Goal: Task Accomplishment & Management: Manage account settings

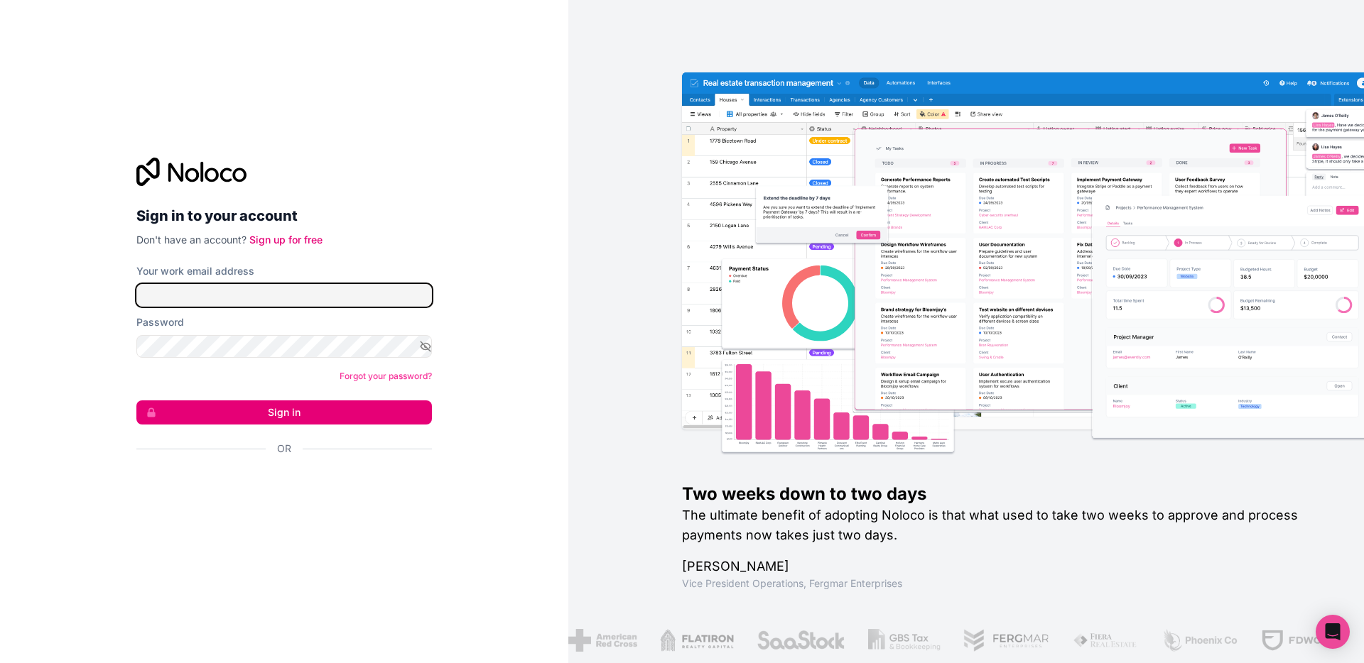
click at [198, 293] on input "Your work email address" at bounding box center [283, 295] width 295 height 23
drag, startPoint x: 175, startPoint y: 299, endPoint x: 417, endPoint y: 284, distance: 242.6
click at [416, 284] on input "[PERSON_NAME][DOMAIN_NAME][EMAIL_ADDRESS][PERSON_NAME][DOMAIN_NAME]" at bounding box center [283, 295] width 295 height 23
type input "[PERSON_NAME][EMAIL_ADDRESS][DOMAIN_NAME]"
click at [245, 404] on button "Sign in" at bounding box center [283, 413] width 295 height 24
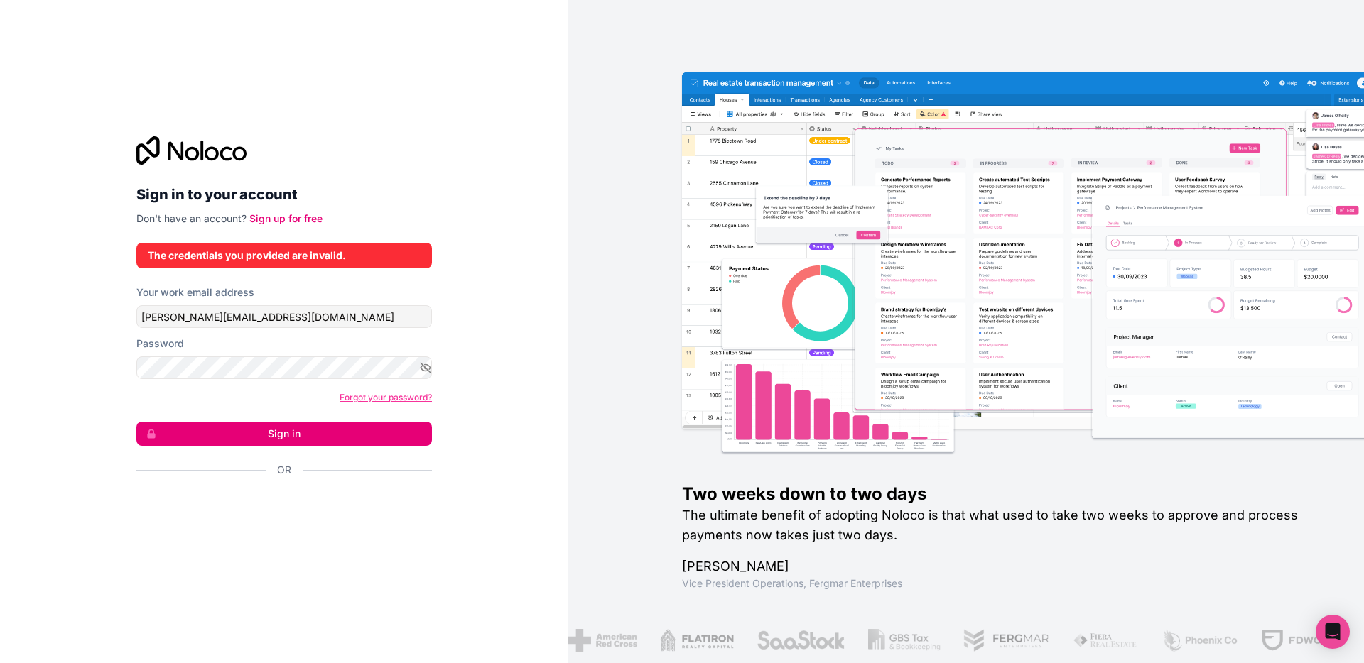
click at [359, 393] on link "Forgot your password?" at bounding box center [385, 397] width 92 height 11
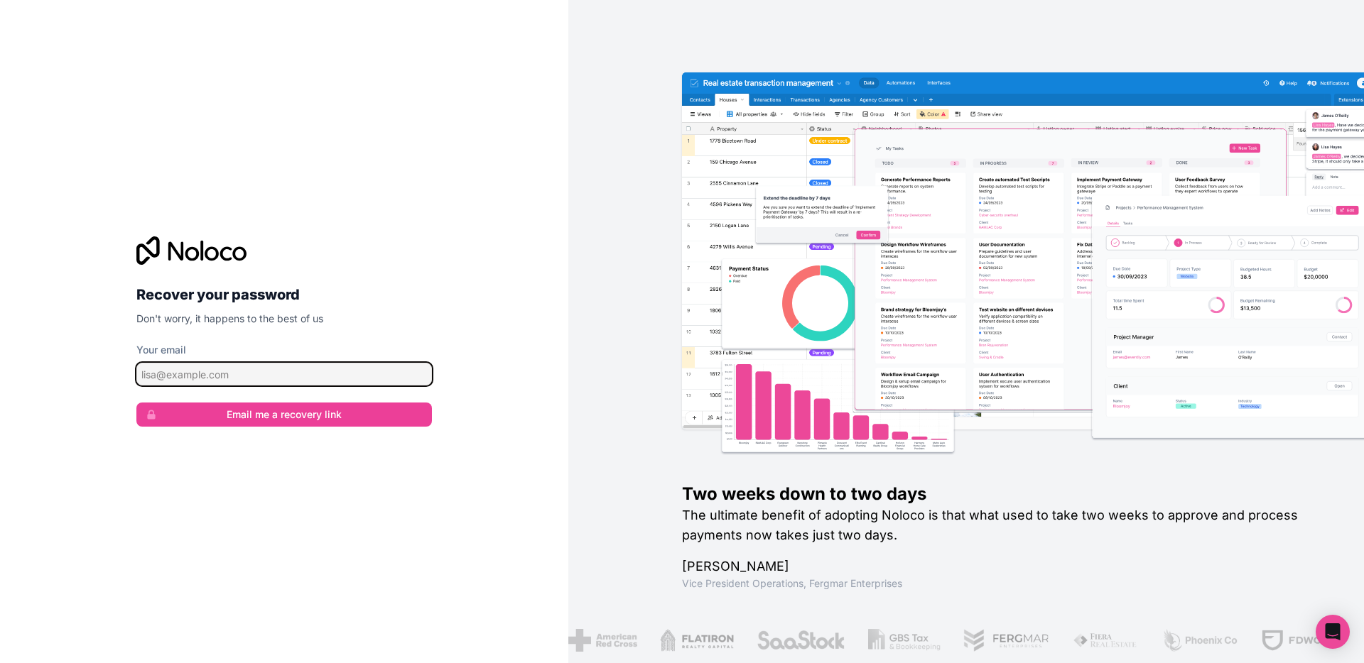
click at [278, 370] on input "Your email" at bounding box center [283, 374] width 295 height 23
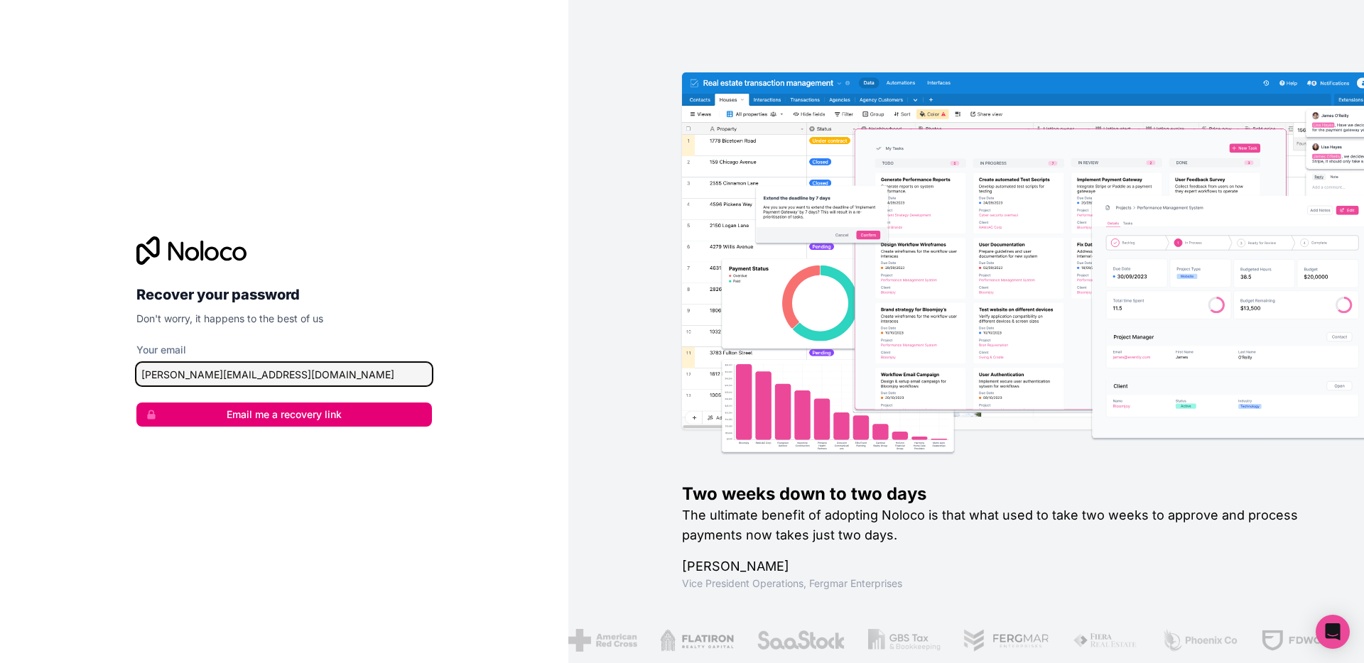
type input "[PERSON_NAME][EMAIL_ADDRESS][DOMAIN_NAME]"
click at [280, 413] on button "Email me a recovery link" at bounding box center [283, 415] width 295 height 24
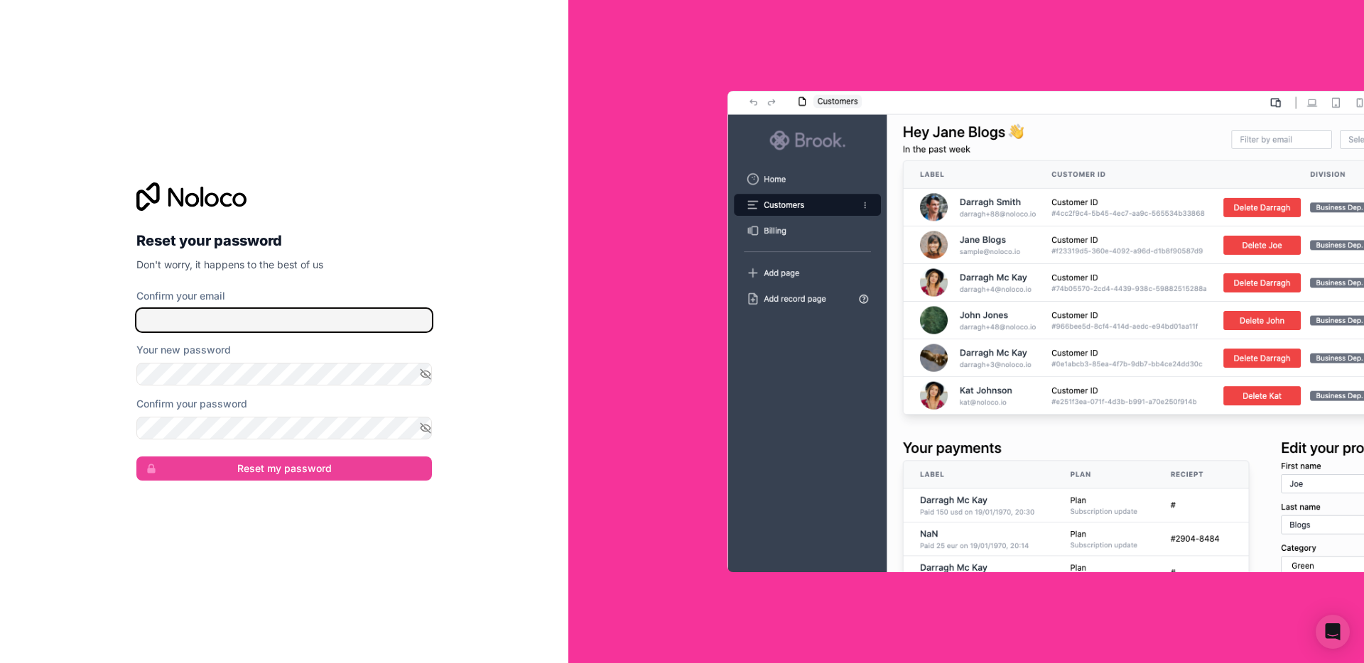
click at [275, 330] on input "Confirm your email" at bounding box center [283, 320] width 295 height 23
type input "[PERSON_NAME][EMAIL_ADDRESS][DOMAIN_NAME]"
click at [69, 420] on div "Reset your password Don't worry, it happens to the best of us Confirm your emai…" at bounding box center [284, 331] width 568 height 663
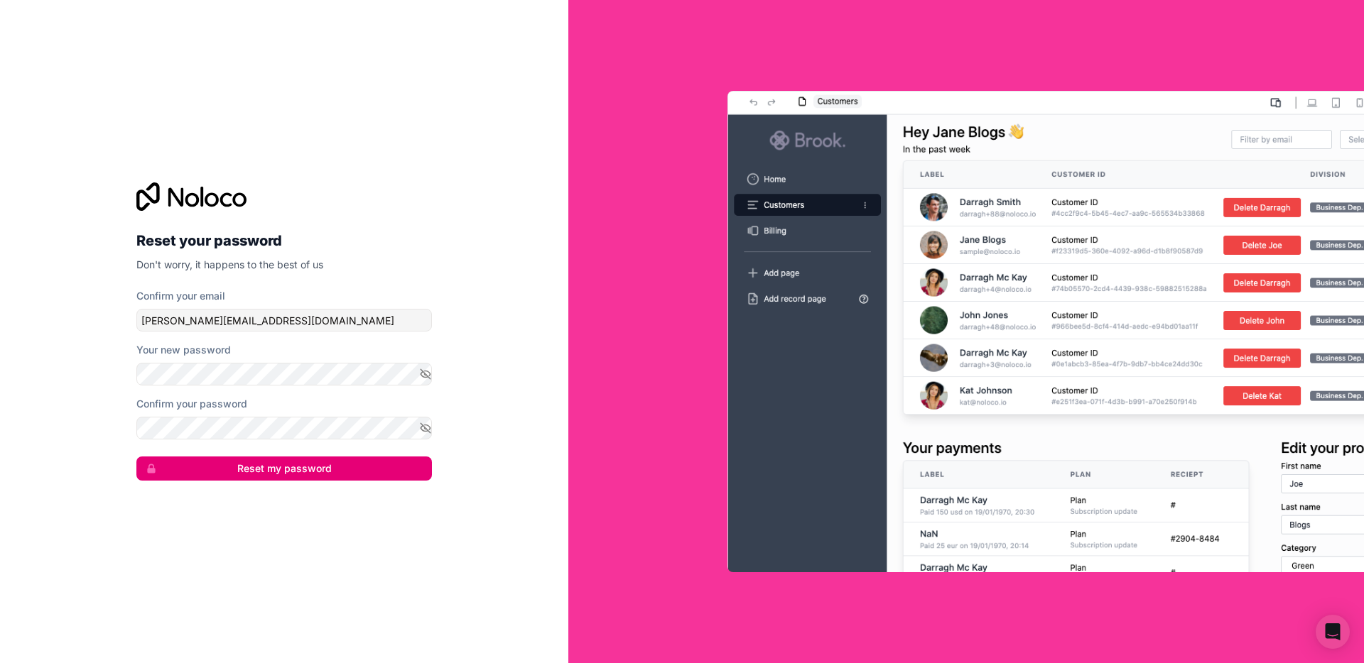
click at [250, 473] on button "Reset my password" at bounding box center [283, 469] width 295 height 24
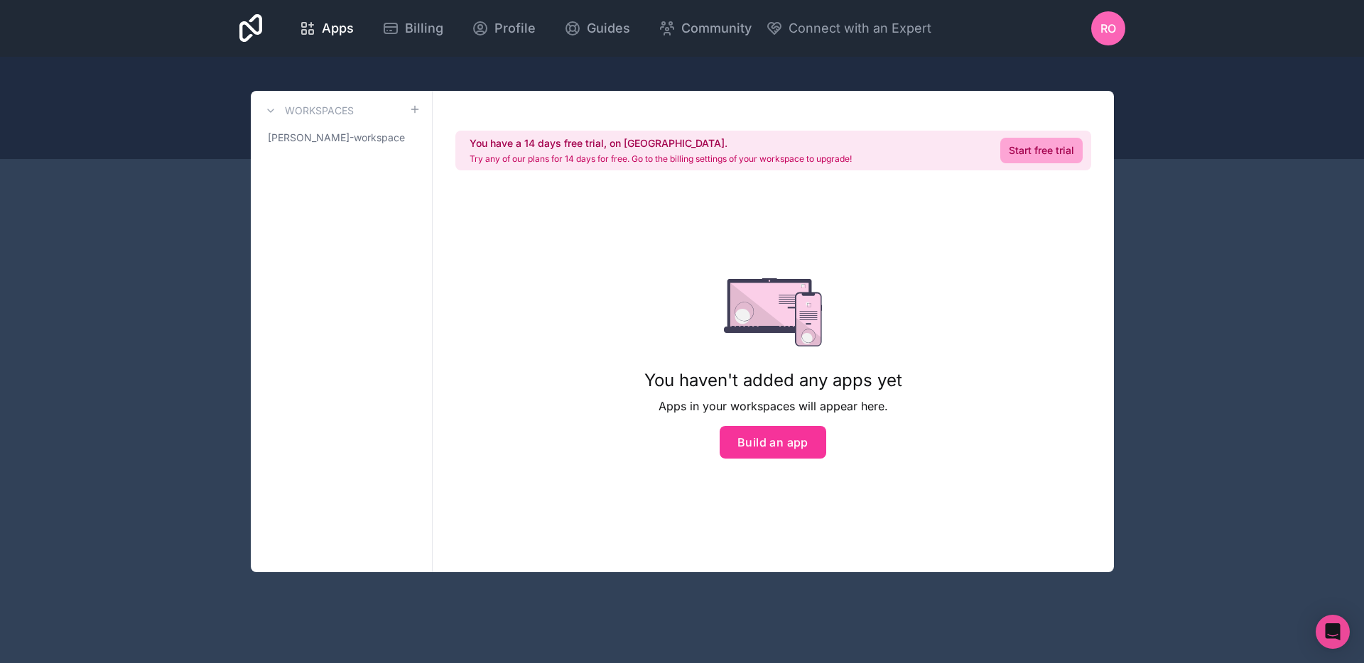
click at [510, 284] on div "You have a 14 days free trial, on us. Try any of our plans for 14 days for free…" at bounding box center [773, 332] width 681 height 482
click at [1112, 33] on span "RO" at bounding box center [1108, 28] width 16 height 17
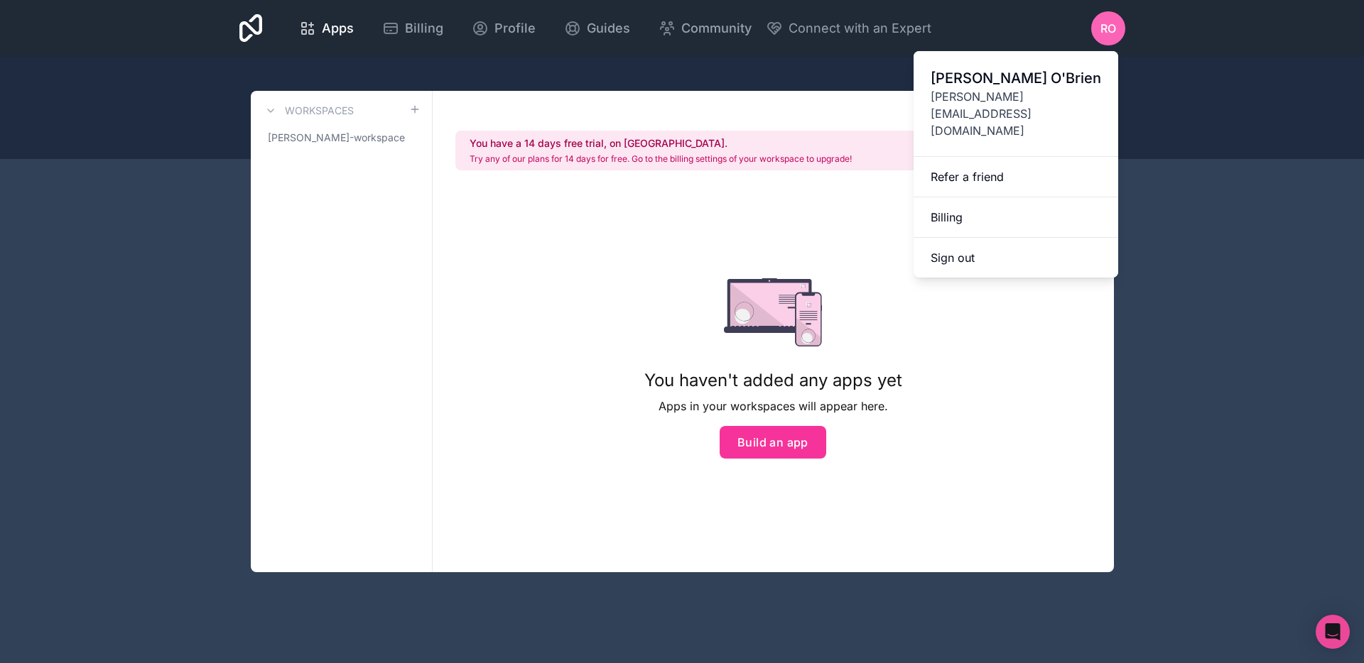
click at [962, 238] on button "Sign out" at bounding box center [1015, 258] width 205 height 40
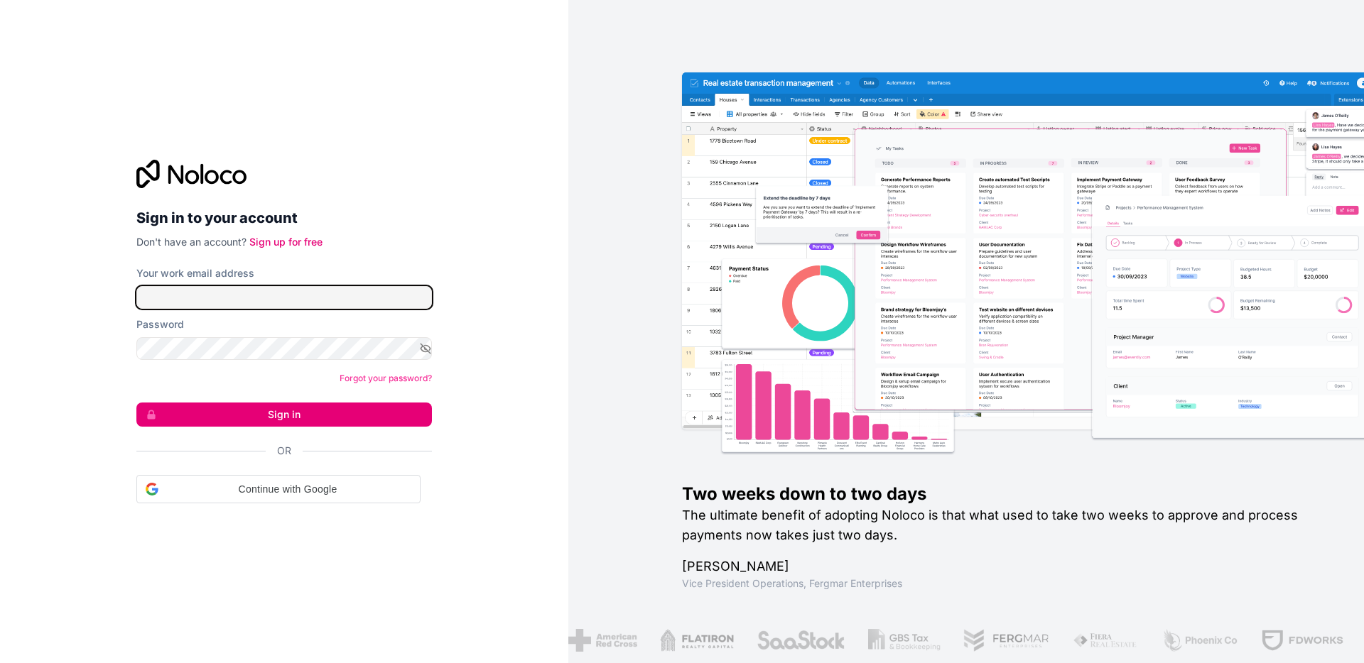
type input "[PERSON_NAME][EMAIL_ADDRESS][DOMAIN_NAME]"
